Goal: Navigation & Orientation: Go to known website

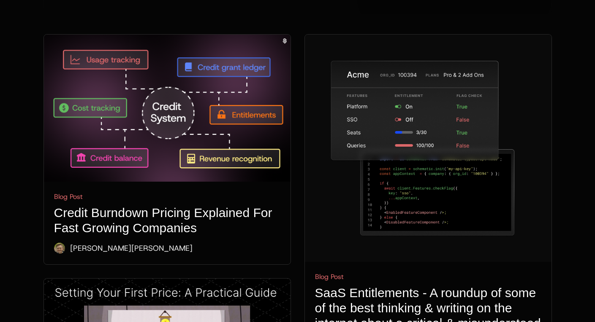
scroll to position [284, 0]
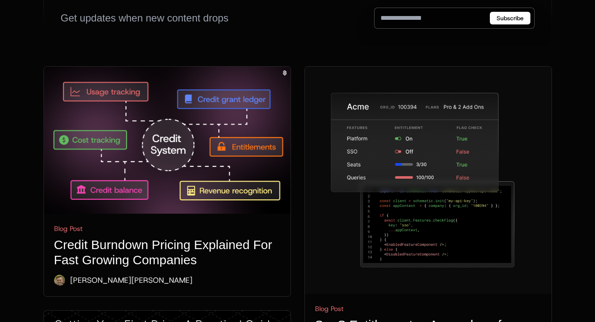
click at [183, 112] on img at bounding box center [167, 140] width 246 height 147
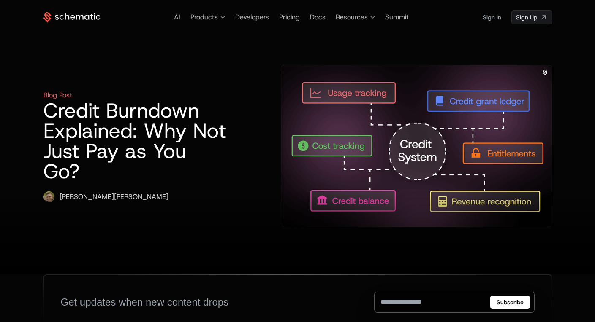
click at [332, 114] on img at bounding box center [416, 146] width 270 height 162
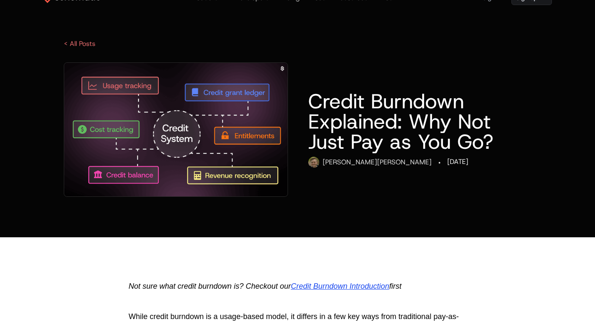
scroll to position [42, 0]
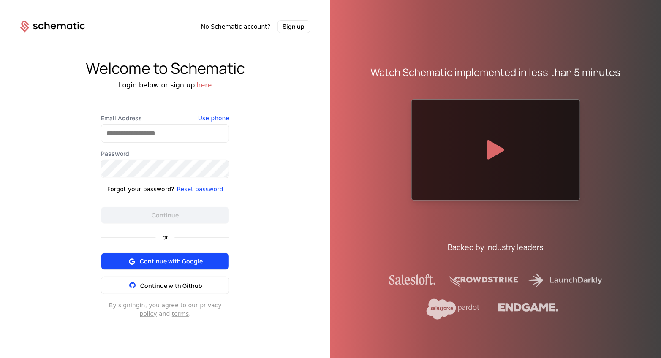
click at [142, 253] on button "Continue with Google" at bounding box center [165, 261] width 128 height 17
